Goal: Transaction & Acquisition: Book appointment/travel/reservation

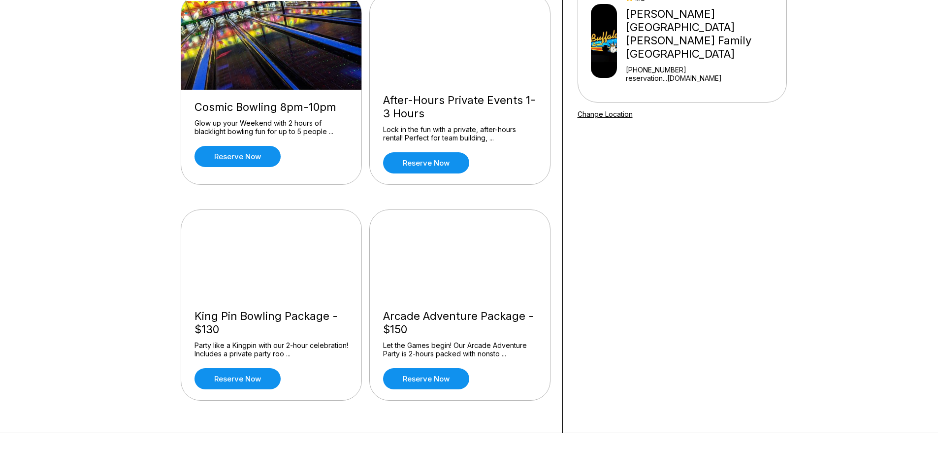
scroll to position [148, 0]
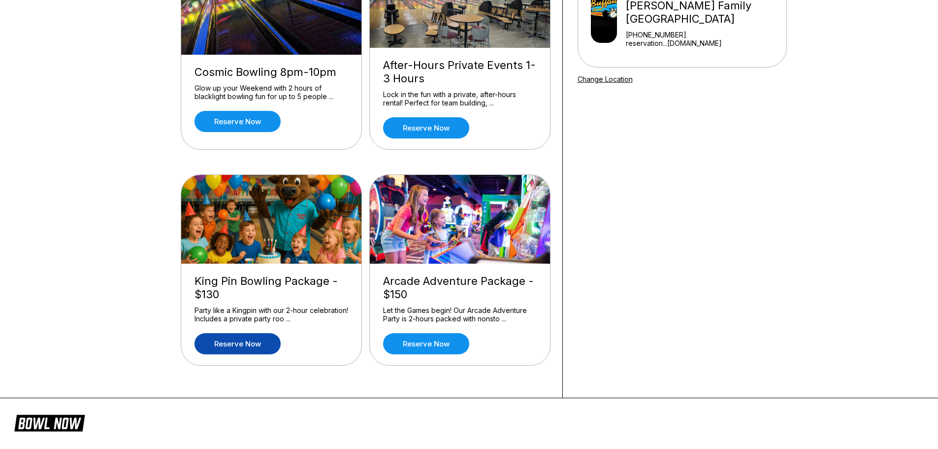
click at [253, 346] on link "Reserve now" at bounding box center [238, 343] width 86 height 21
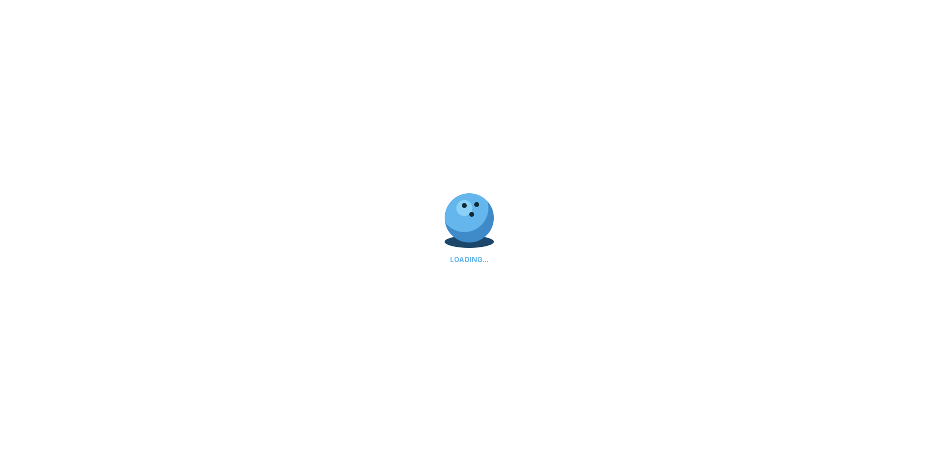
scroll to position [0, 0]
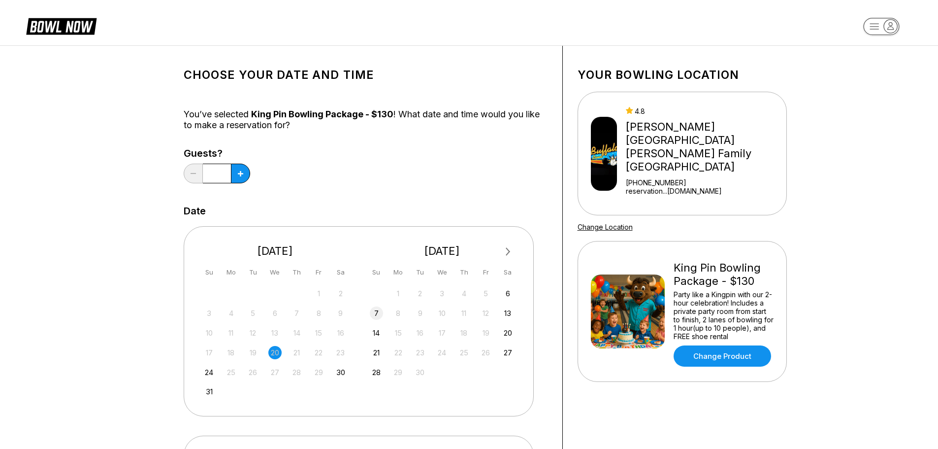
click at [373, 312] on div "7" at bounding box center [376, 312] width 13 height 13
click at [238, 171] on icon at bounding box center [240, 173] width 5 height 5
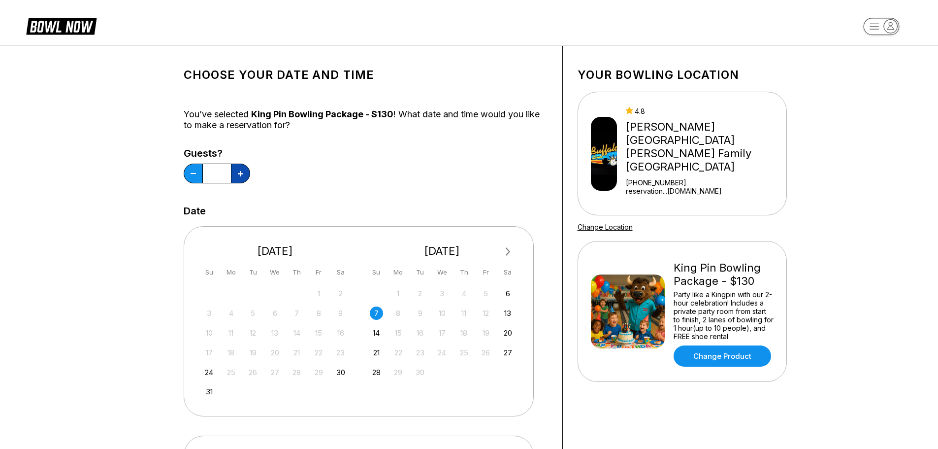
click at [238, 171] on icon at bounding box center [240, 173] width 5 height 5
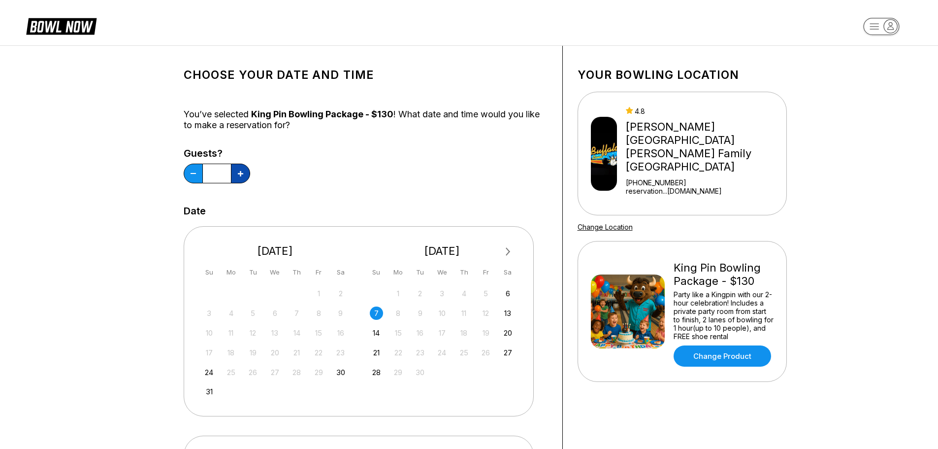
type input "**"
click at [508, 293] on div "6" at bounding box center [507, 293] width 13 height 13
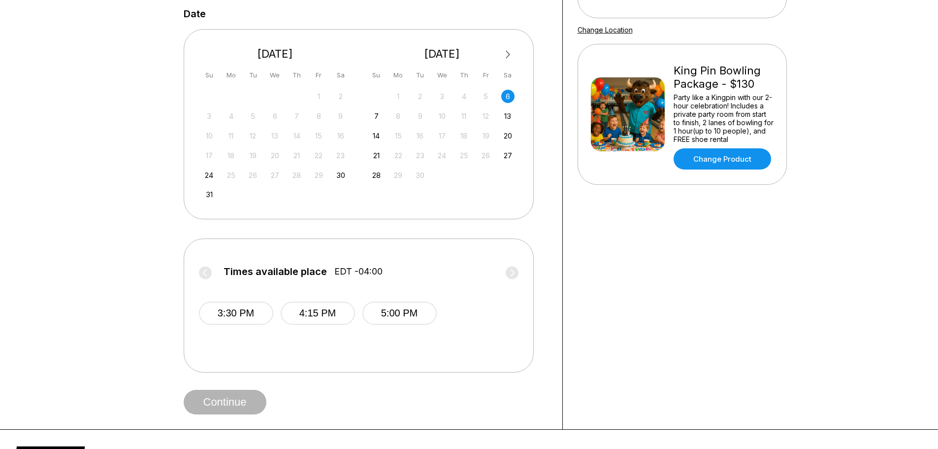
scroll to position [296, 0]
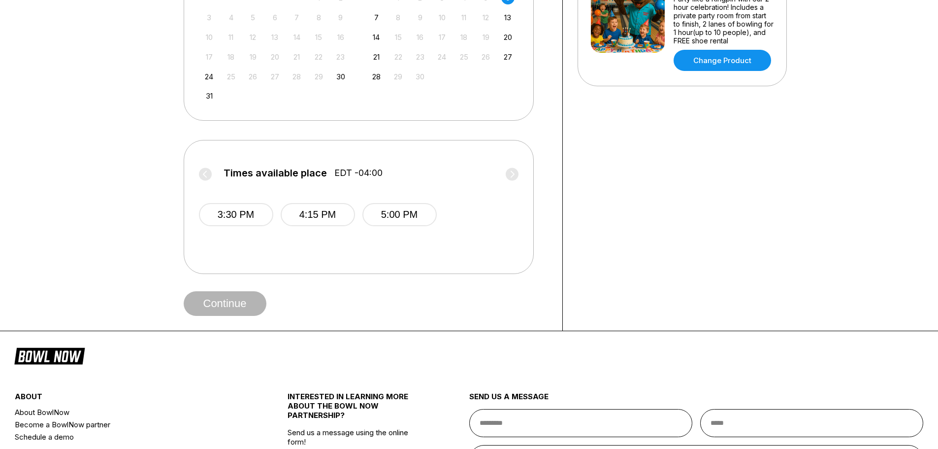
drag, startPoint x: 438, startPoint y: 289, endPoint x: 828, endPoint y: 268, distance: 390.6
click at [828, 268] on div "Choose your Date and time You’ve selected King Pin Bowling Package - $130 ! Wha…" at bounding box center [469, 40] width 938 height 581
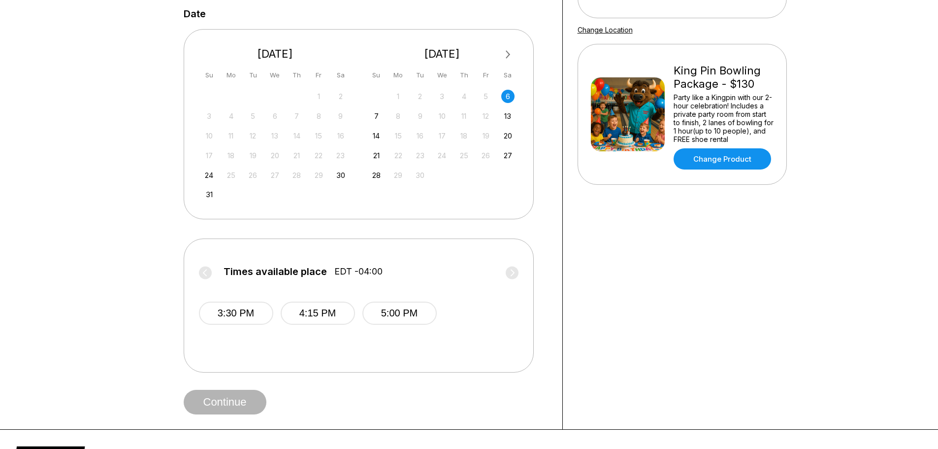
scroll to position [148, 0]
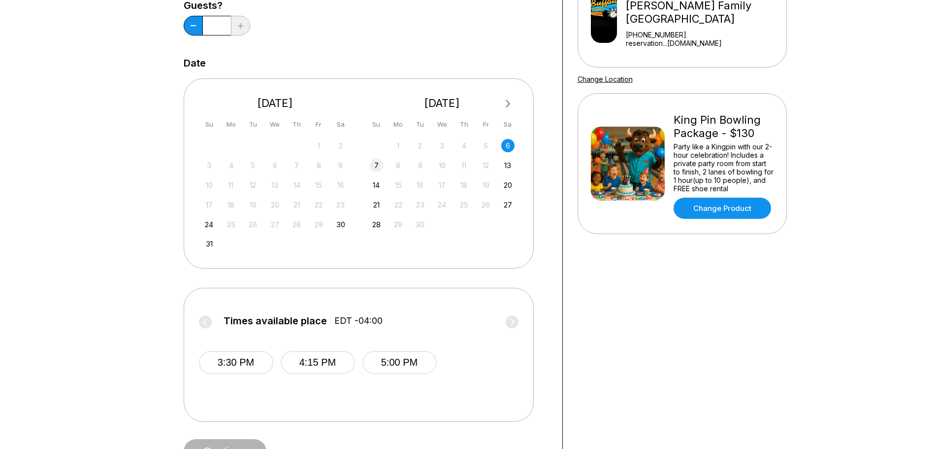
click at [376, 163] on div "7" at bounding box center [376, 165] width 13 height 13
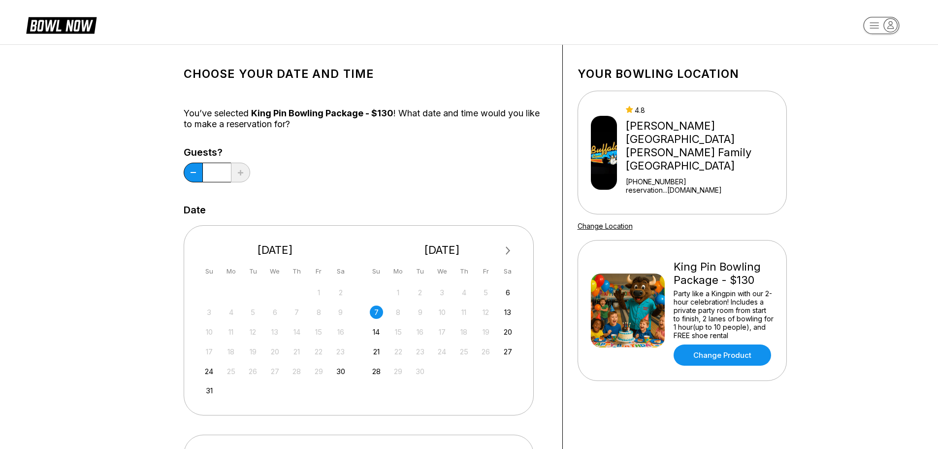
scroll to position [0, 0]
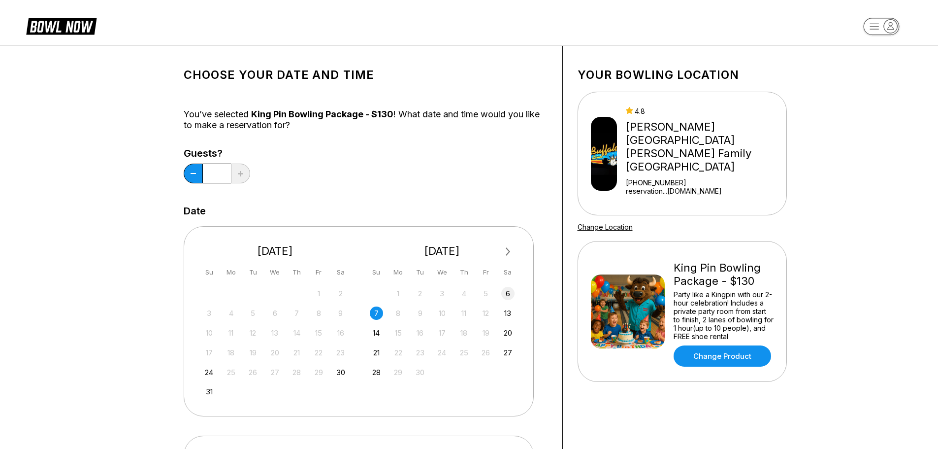
click at [509, 295] on div "6" at bounding box center [507, 293] width 13 height 13
click at [486, 294] on div "5" at bounding box center [485, 293] width 13 height 13
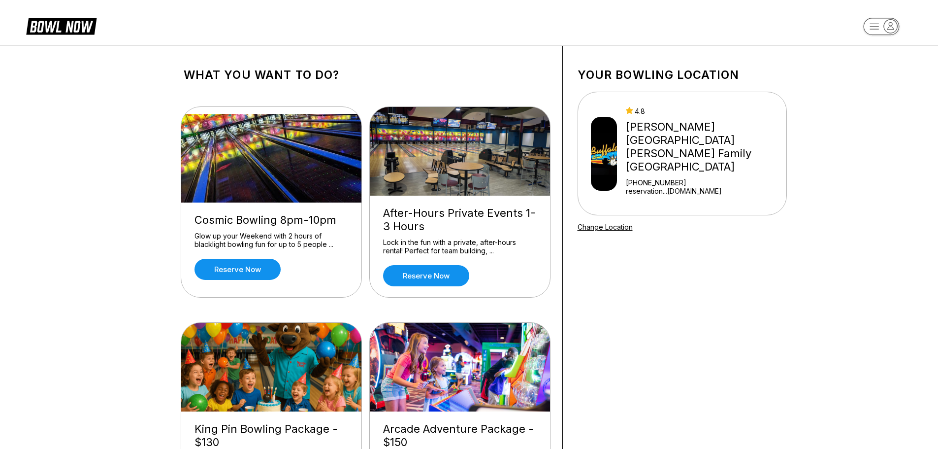
click at [615, 142] on img at bounding box center [604, 154] width 27 height 74
